Goal: Information Seeking & Learning: Find specific fact

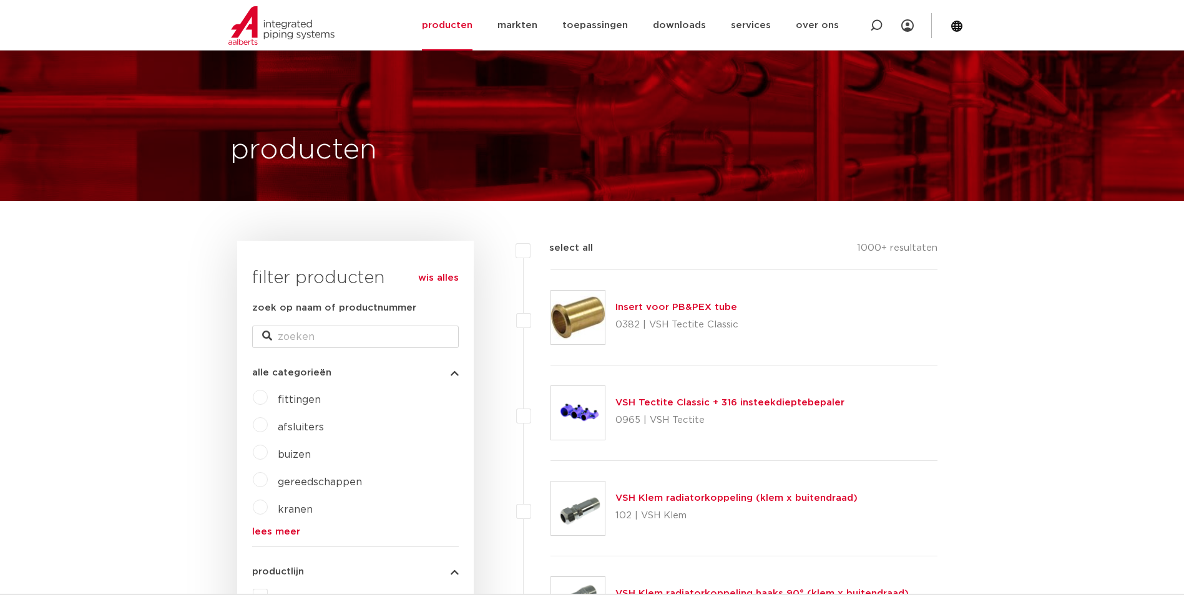
scroll to position [187, 0]
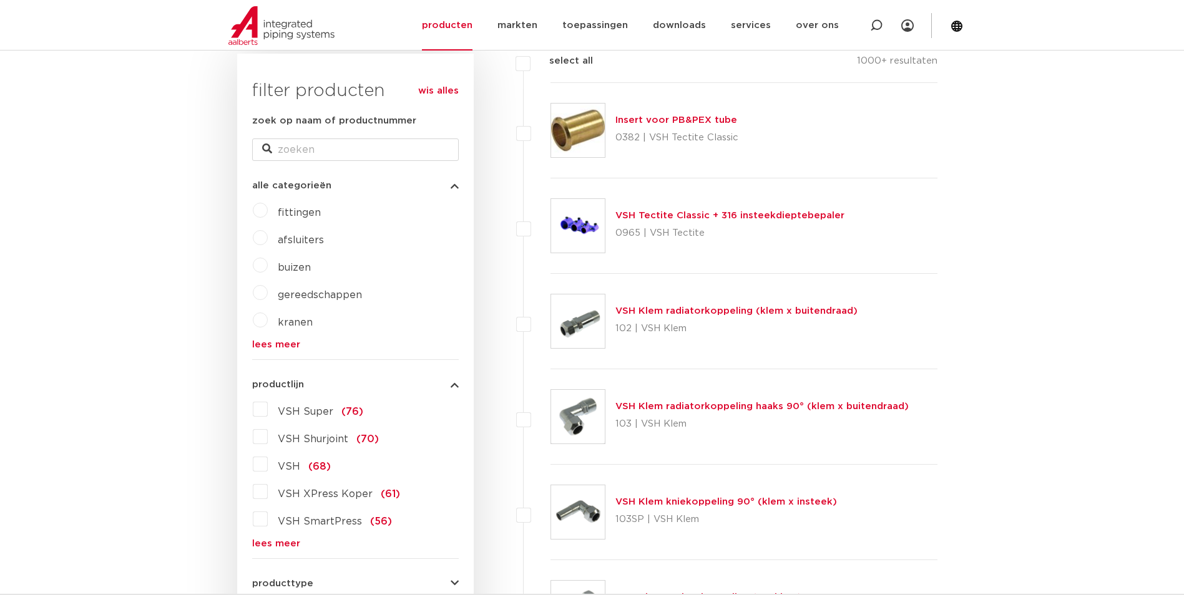
click at [268, 406] on label "VSH Super (76)" at bounding box center [315, 409] width 95 height 20
click at [0, 0] on input "VSH Super (76)" at bounding box center [0, 0] width 0 height 0
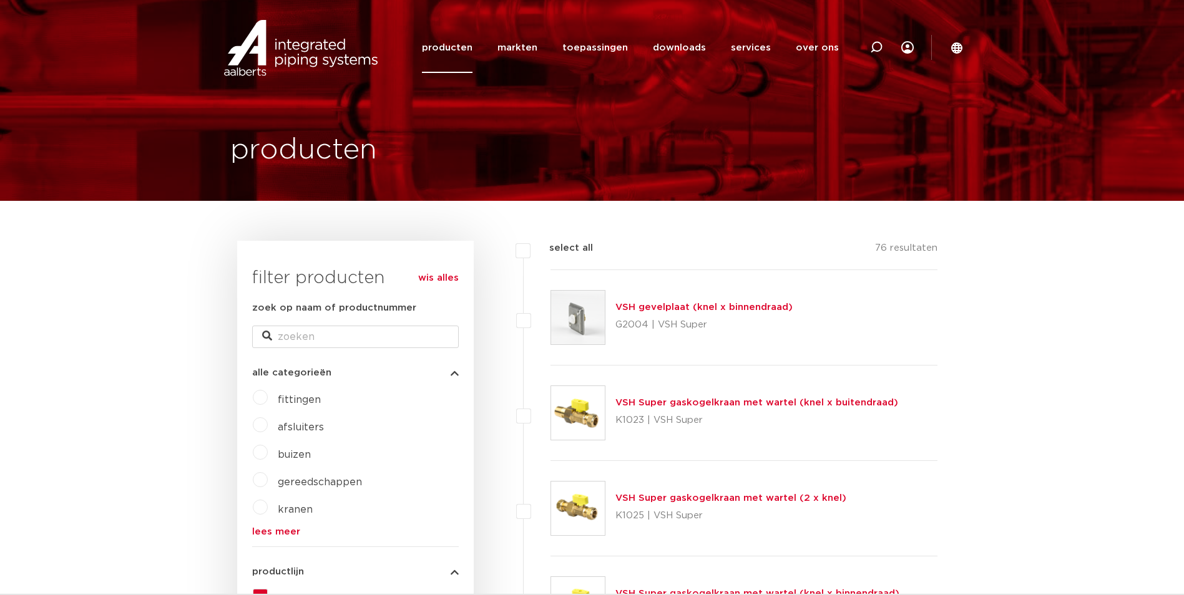
scroll to position [62, 0]
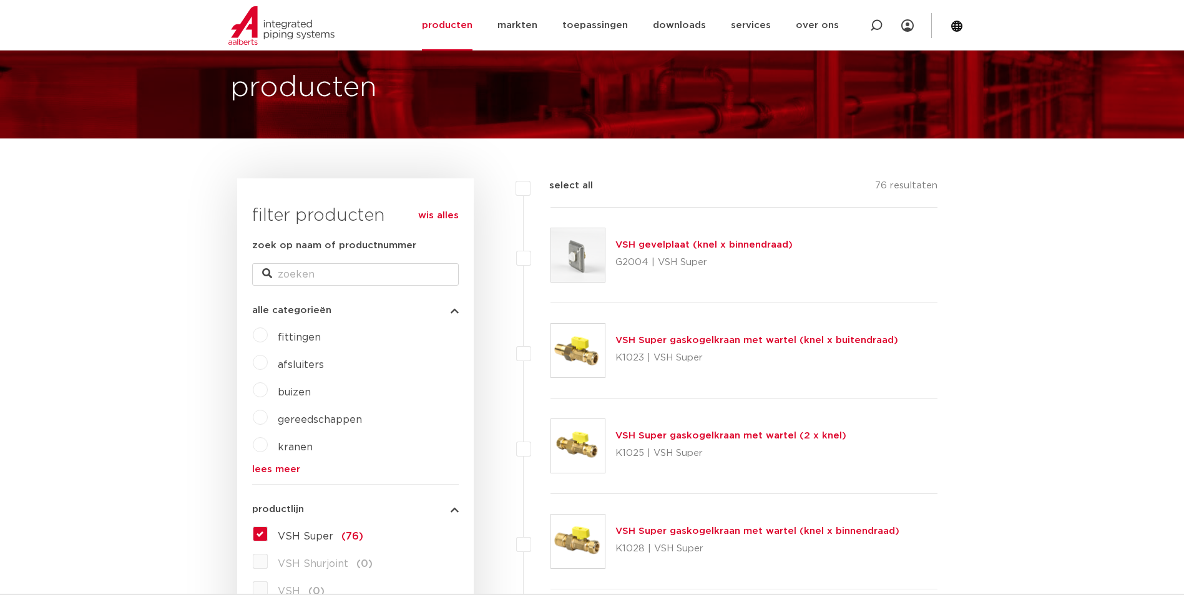
click at [268, 338] on label "fittingen" at bounding box center [294, 335] width 53 height 20
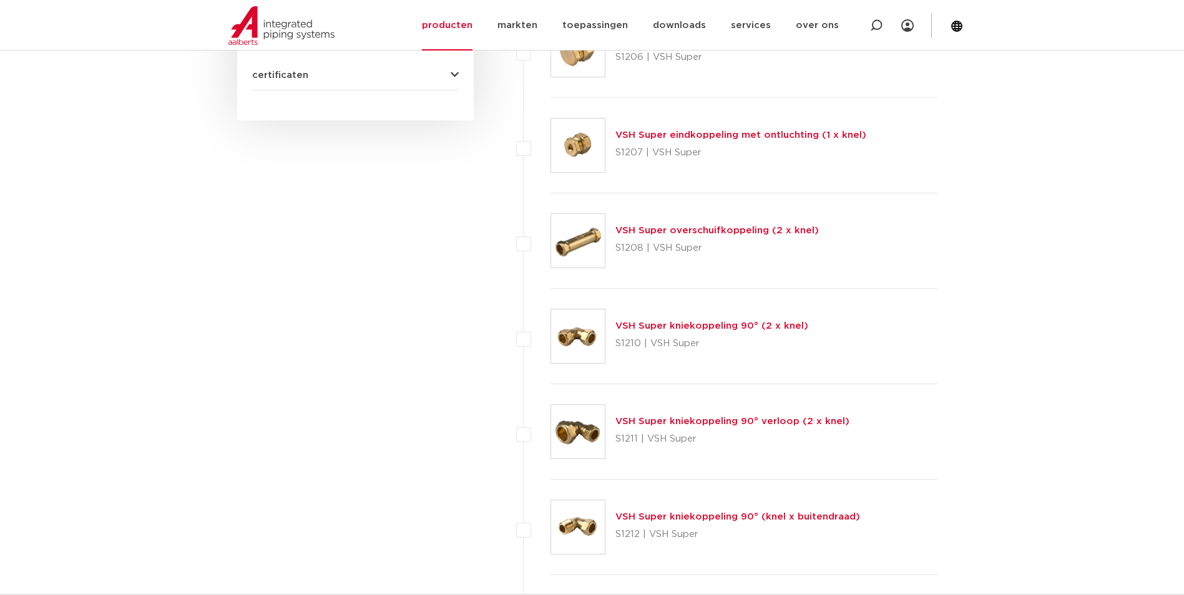
scroll to position [998, 0]
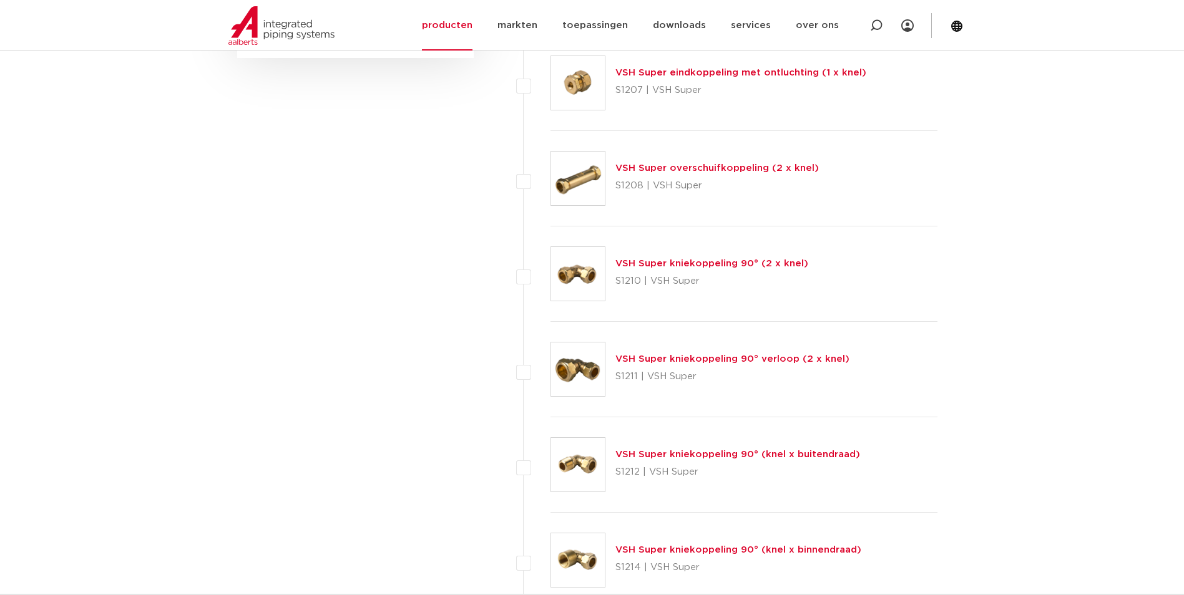
click at [687, 454] on link "VSH Super kniekoppeling 90° (knel x buitendraad)" at bounding box center [737, 454] width 245 height 9
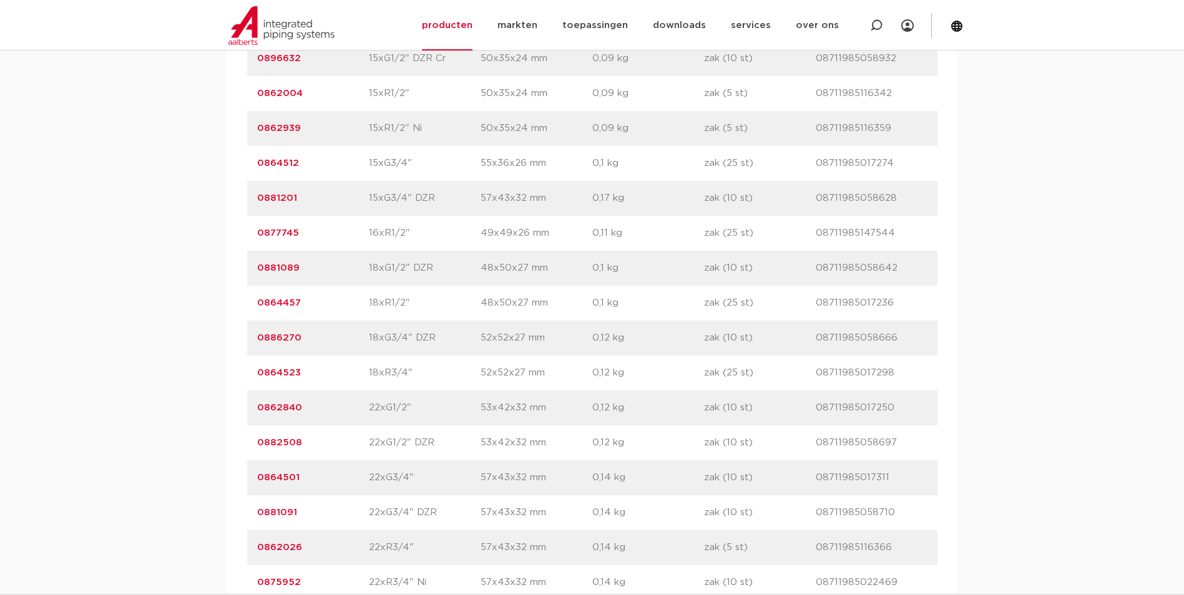
scroll to position [1497, 0]
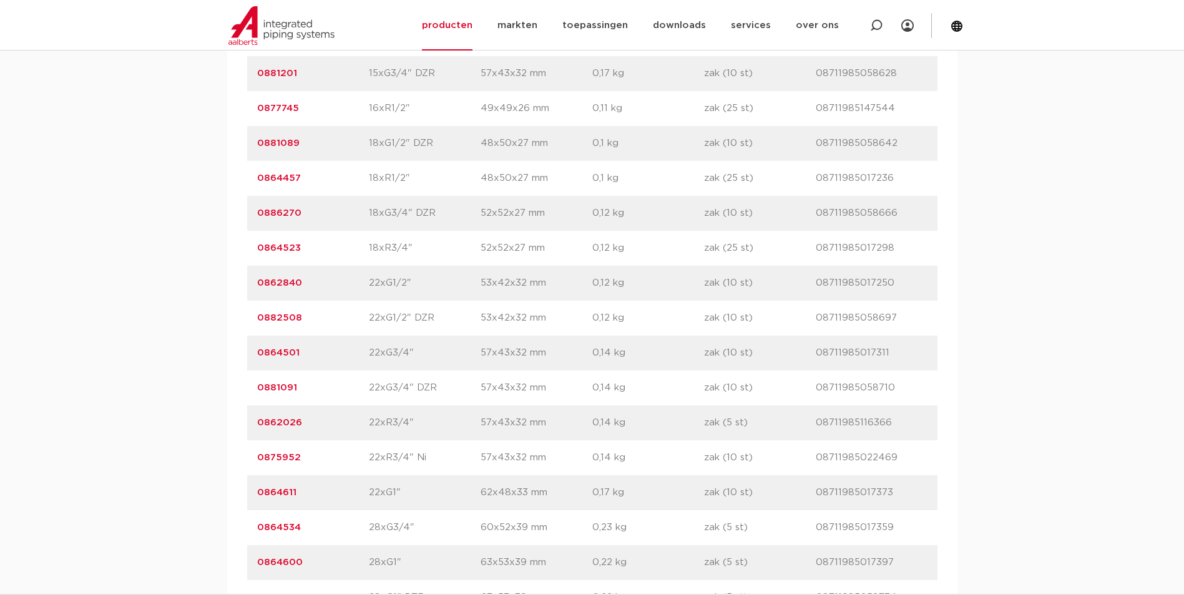
drag, startPoint x: 332, startPoint y: 416, endPoint x: 255, endPoint y: 419, distance: 77.4
click at [255, 419] on div "artikelnummer 0862026 afmeting 22xR3/4" afmetingen 57x43x32 mm gewicht 0,14 kg …" at bounding box center [592, 423] width 690 height 35
copy link "0862026"
